Goal: Navigation & Orientation: Find specific page/section

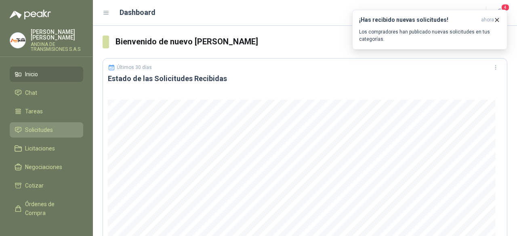
click at [44, 132] on span "Solicitudes" at bounding box center [39, 130] width 28 height 9
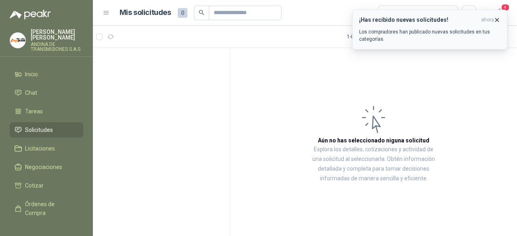
click at [497, 20] on icon "button" at bounding box center [496, 20] width 7 height 7
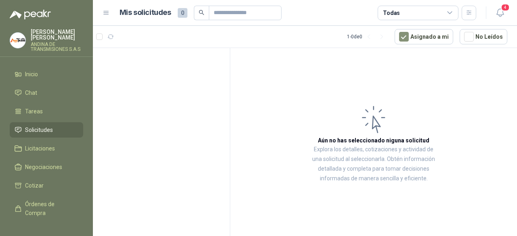
click at [44, 132] on span "Solicitudes" at bounding box center [39, 130] width 28 height 9
click at [31, 74] on span "Inicio" at bounding box center [31, 74] width 13 height 9
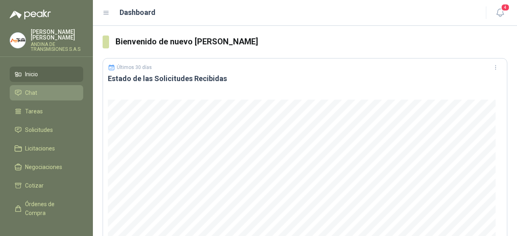
click at [38, 92] on li "Chat" at bounding box center [47, 92] width 64 height 9
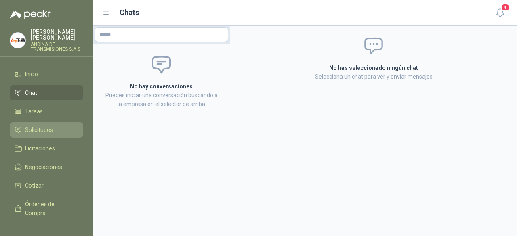
click at [40, 129] on span "Solicitudes" at bounding box center [39, 130] width 28 height 9
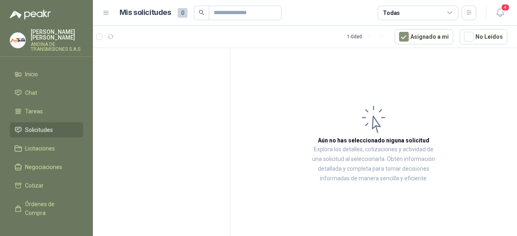
click at [336, 97] on article "Aún no has seleccionado niguna solicitud Explora los detalles, cotizaciones y a…" at bounding box center [373, 143] width 287 height 191
click at [303, 118] on article "Aún no has seleccionado niguna solicitud Explora los detalles, cotizaciones y a…" at bounding box center [373, 143] width 287 height 191
click at [340, 115] on article "Aún no has seleccionado niguna solicitud Explora los detalles, cotizaciones y a…" at bounding box center [373, 143] width 287 height 191
click at [113, 35] on icon "button" at bounding box center [110, 37] width 7 height 7
click at [378, 133] on icon at bounding box center [373, 119] width 32 height 33
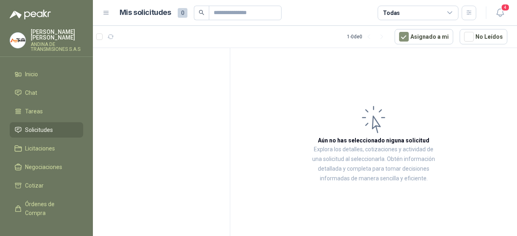
click at [359, 122] on icon at bounding box center [373, 119] width 32 height 33
click at [450, 11] on icon at bounding box center [449, 12] width 7 height 7
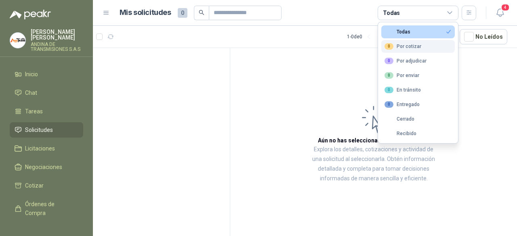
click at [430, 47] on button "0 Por cotizar" at bounding box center [417, 46] width 73 height 13
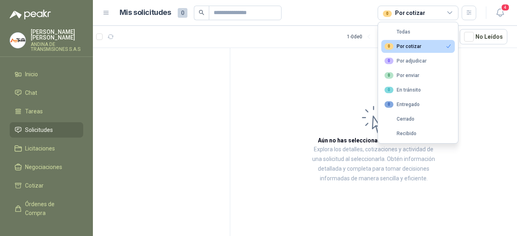
click at [473, 75] on article "Aún no has seleccionado niguna solicitud Explora los detalles, cotizaciones y a…" at bounding box center [373, 143] width 287 height 191
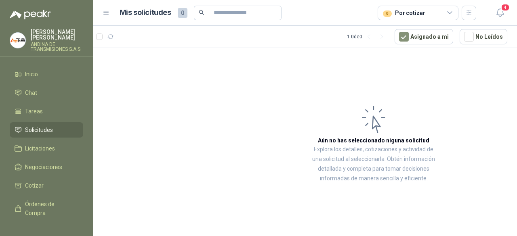
click at [451, 12] on icon at bounding box center [449, 12] width 7 height 7
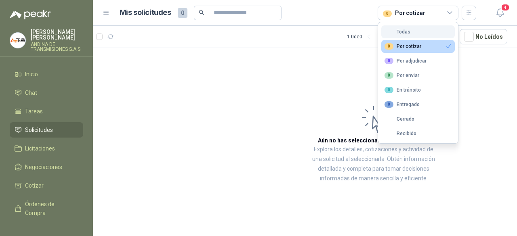
click at [426, 30] on button "Todas" at bounding box center [417, 31] width 73 height 13
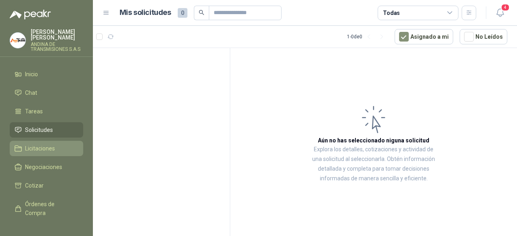
click at [38, 153] on span "Licitaciones" at bounding box center [40, 148] width 30 height 9
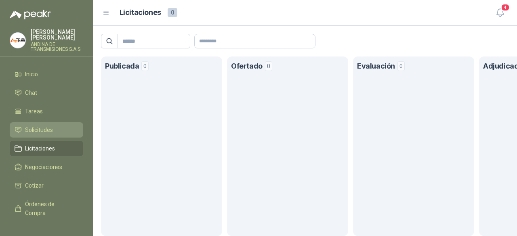
click at [40, 130] on span "Solicitudes" at bounding box center [39, 130] width 28 height 9
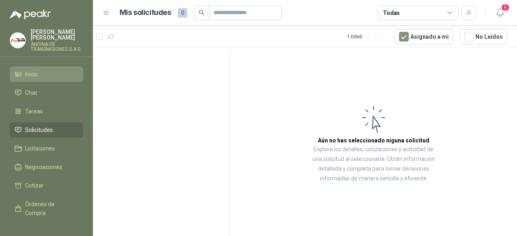
click at [34, 79] on link "Inicio" at bounding box center [46, 74] width 73 height 15
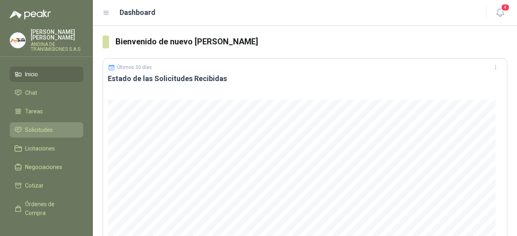
click at [39, 129] on span "Solicitudes" at bounding box center [39, 130] width 28 height 9
